Goal: Information Seeking & Learning: Learn about a topic

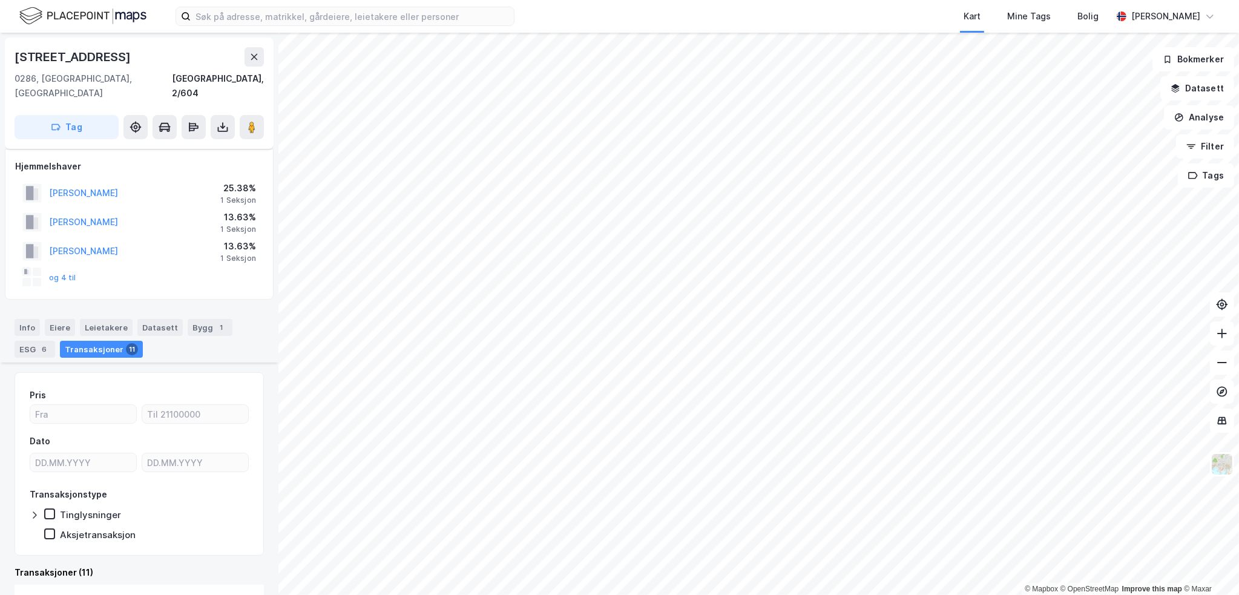
scroll to position [787, 0]
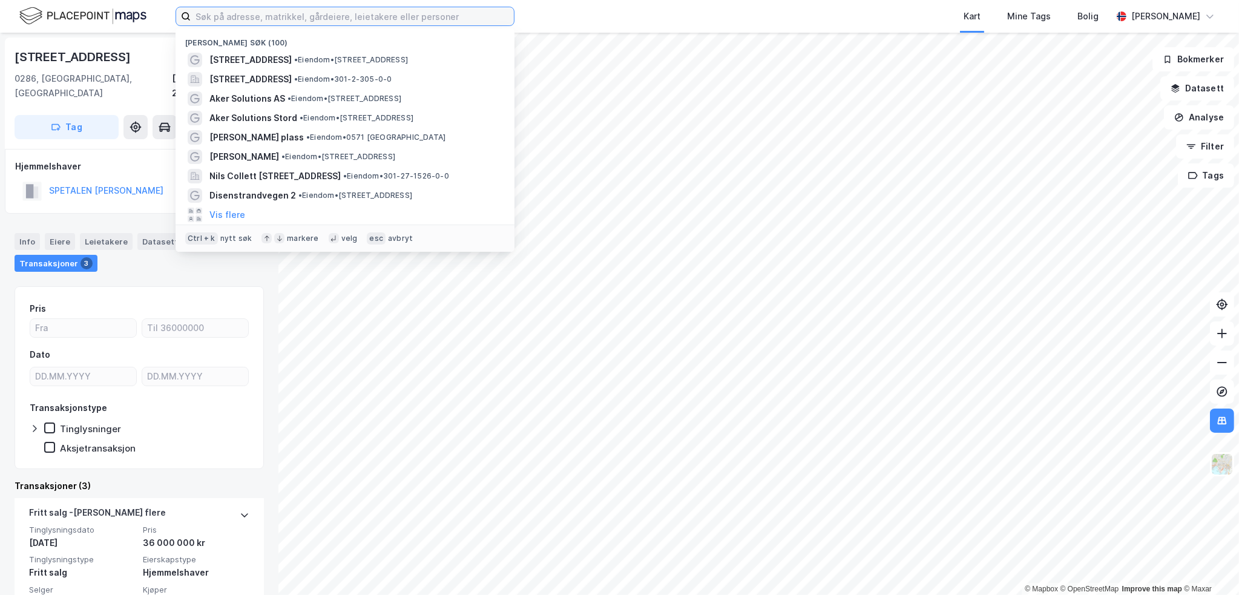
click at [240, 21] on input at bounding box center [352, 16] width 323 height 18
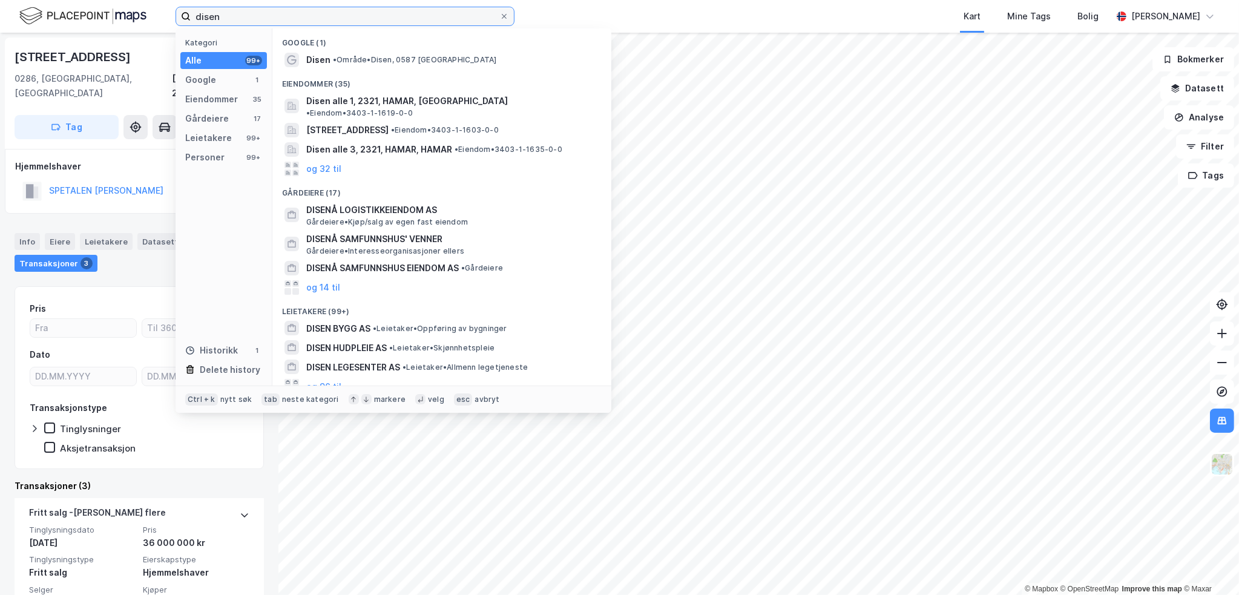
scroll to position [141, 0]
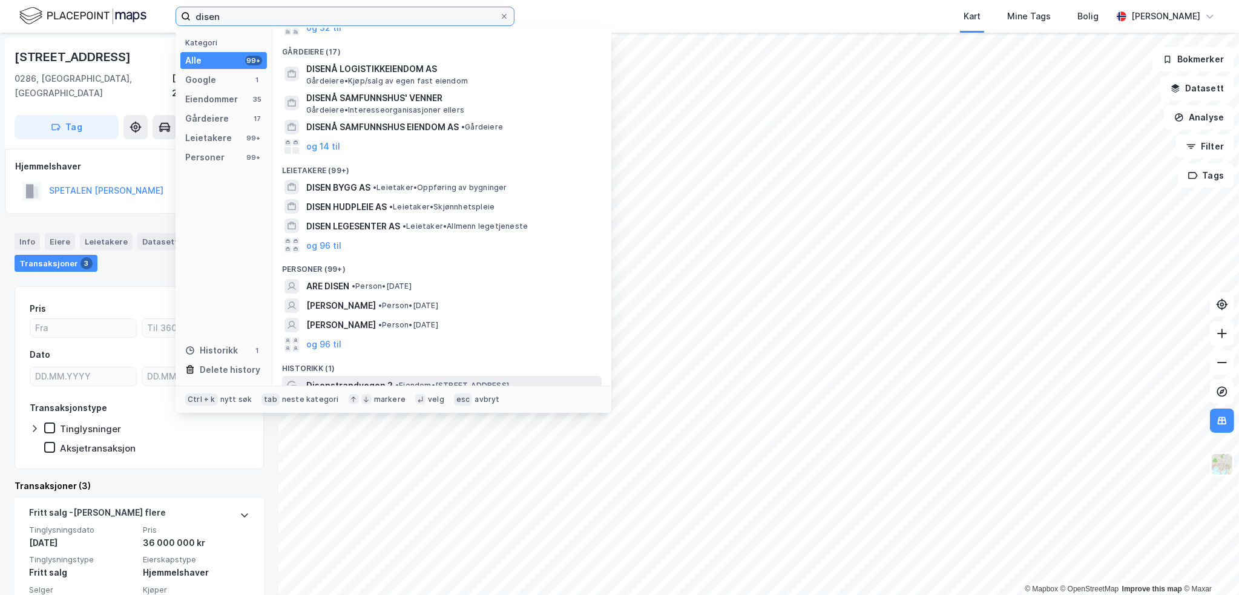
type input "disen"
click at [402, 381] on span "• Eiendom • [STREET_ADDRESS]" at bounding box center [452, 386] width 114 height 10
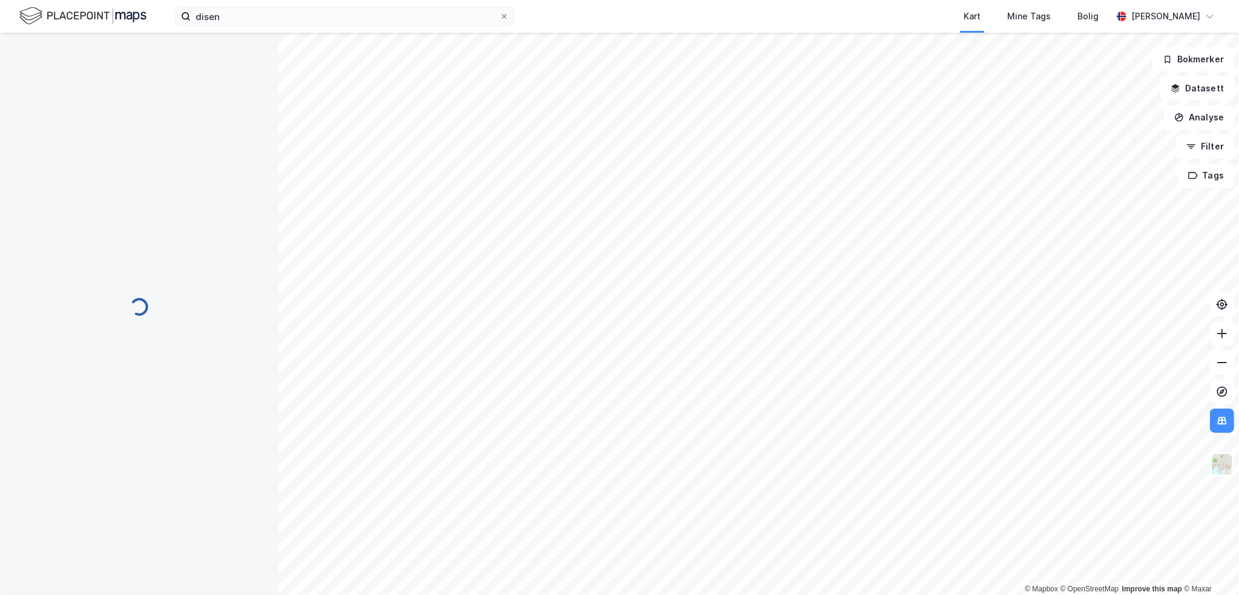
scroll to position [22, 0]
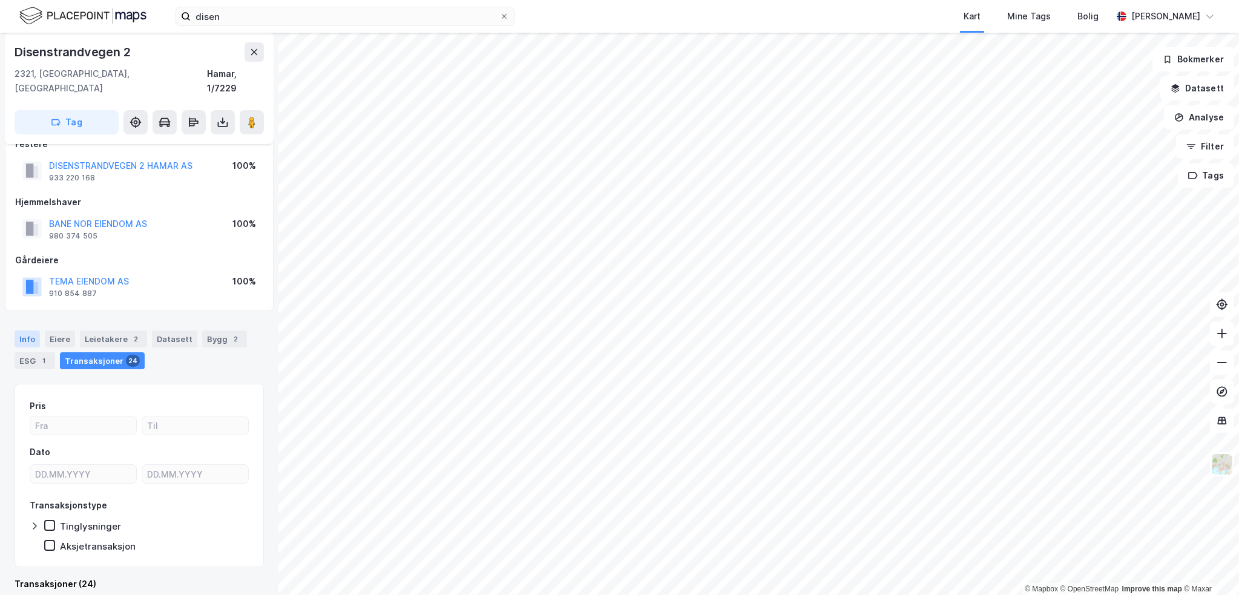
click at [26, 330] on div "Info" at bounding box center [27, 338] width 25 height 17
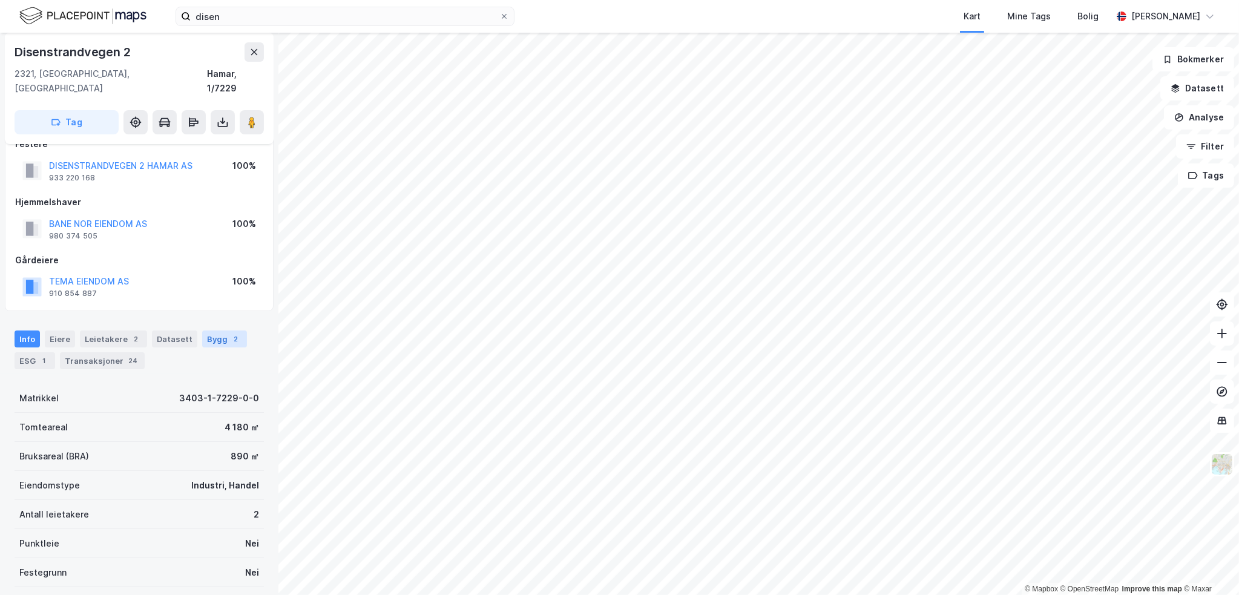
click at [206, 330] on div "Bygg 2" at bounding box center [224, 338] width 45 height 17
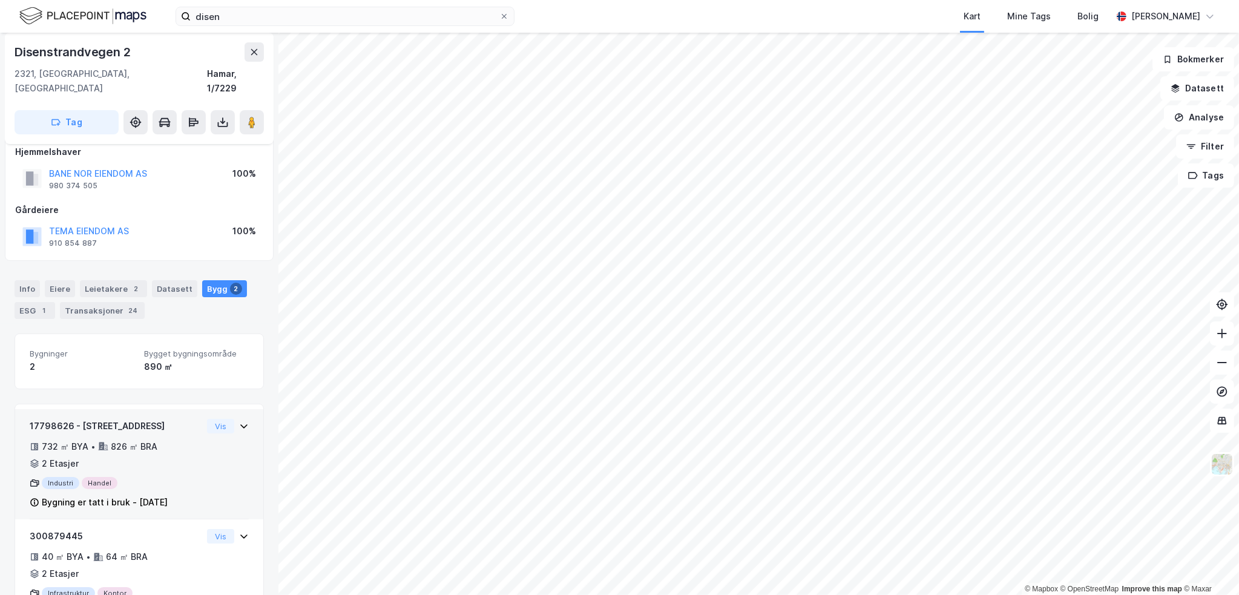
scroll to position [111, 0]
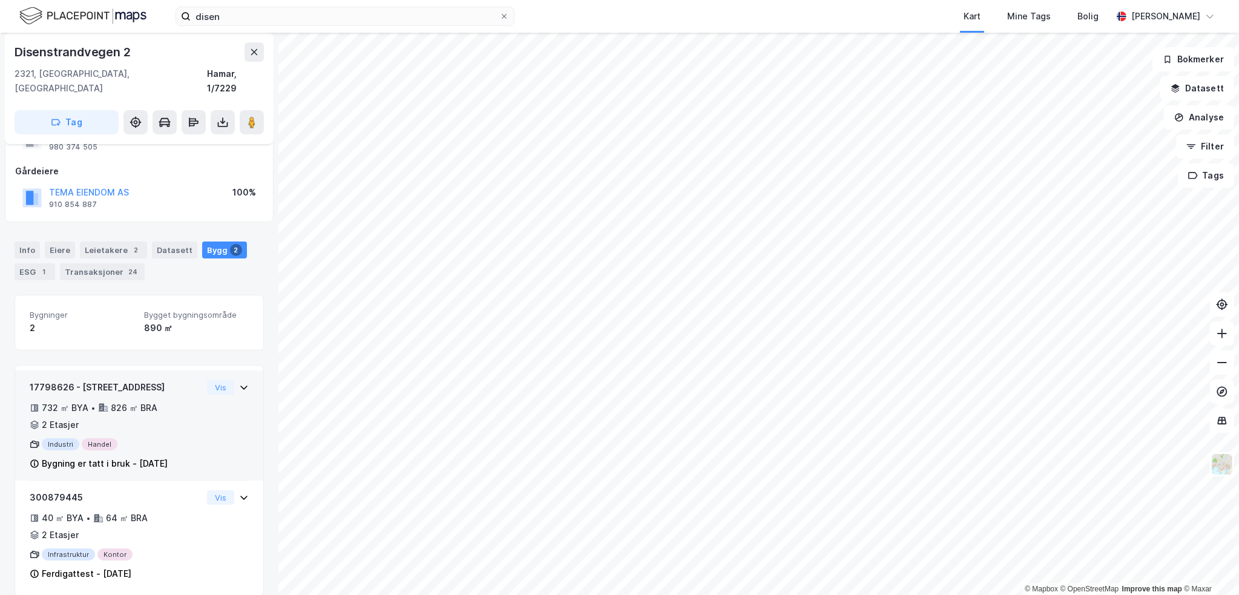
click at [59, 418] on div "2 Etasjer" at bounding box center [60, 425] width 37 height 15
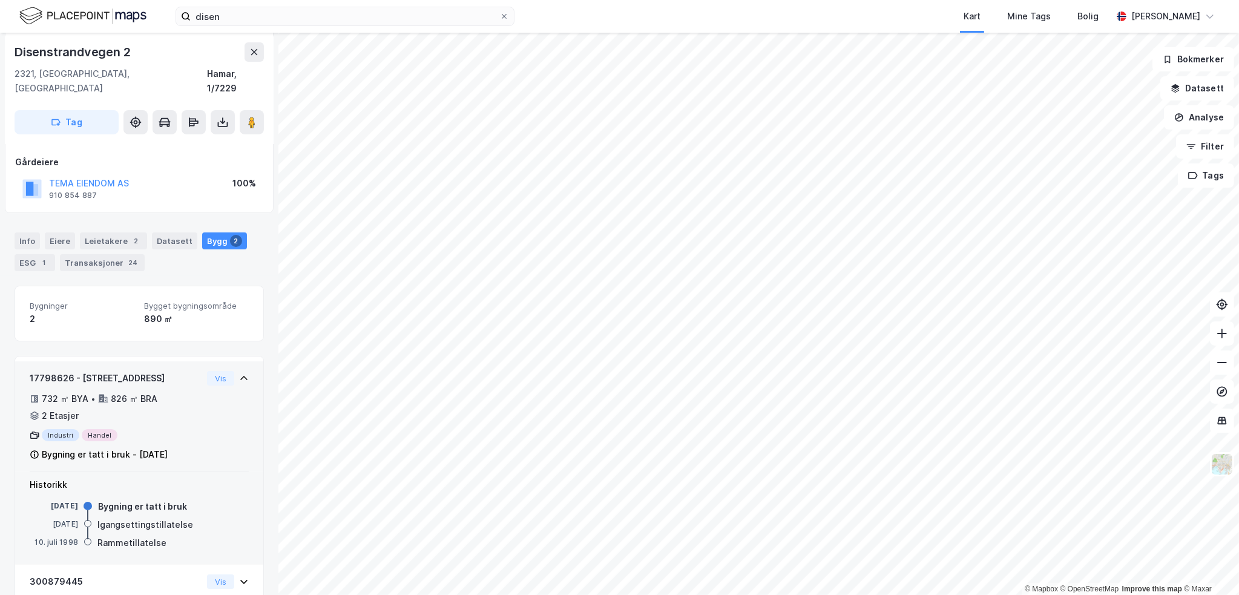
scroll to position [121, 0]
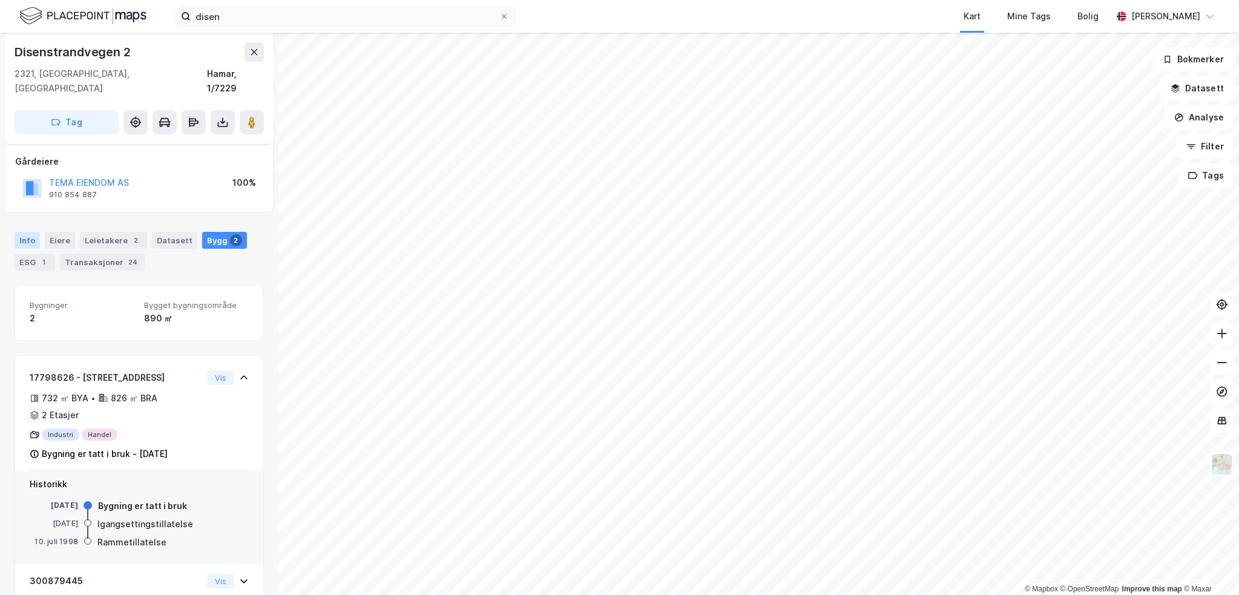
click at [27, 232] on div "Info" at bounding box center [27, 240] width 25 height 17
